Goal: Task Accomplishment & Management: Use online tool/utility

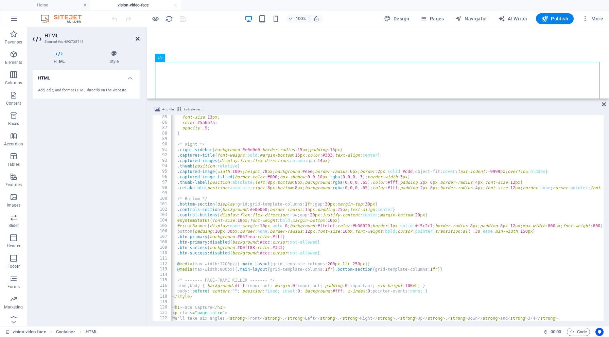
click at [139, 39] on icon at bounding box center [138, 38] width 4 height 5
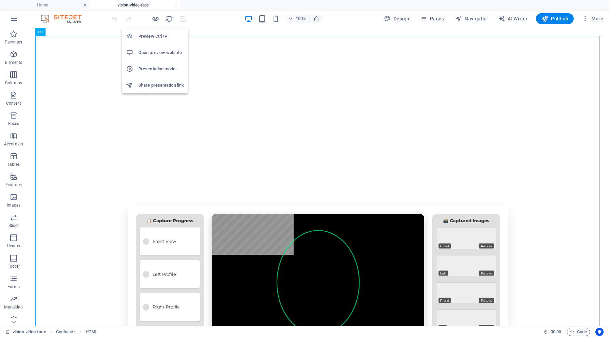
click at [158, 49] on h6 "Open preview website" at bounding box center [161, 53] width 46 height 8
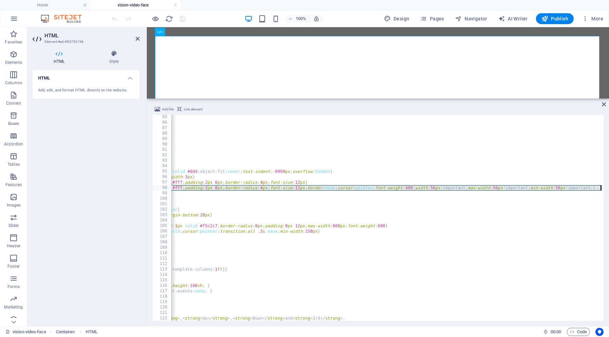
scroll to position [0, 215]
drag, startPoint x: 179, startPoint y: 188, endPoint x: 609, endPoint y: 187, distance: 430.5
click at [609, 187] on div "Add file Link element <meta charset="UTF-8"> 85 86 87 88 89 90 91 92 93 94 95 9…" at bounding box center [378, 213] width 462 height 226
type textarea ".retake-btn{position:absolute;right:8px;bottom:8px;background:rgba(0,0,0,.65);c…"
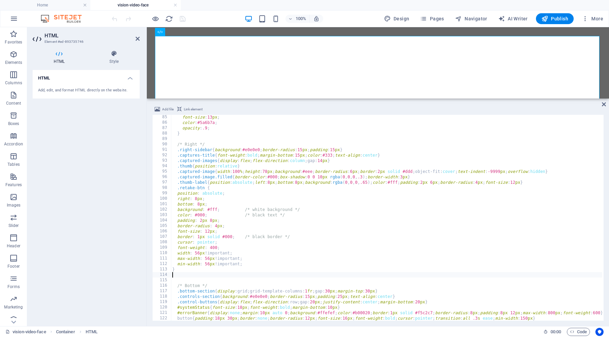
scroll to position [0, 0]
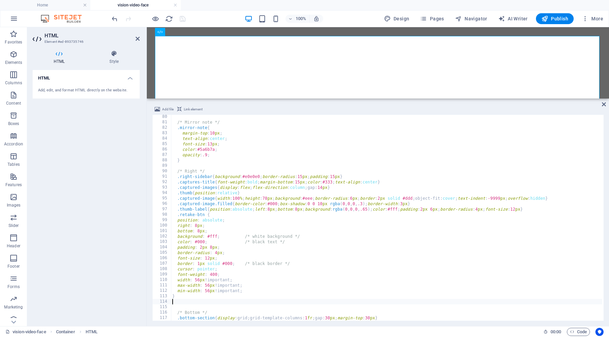
scroll to position [440, 0]
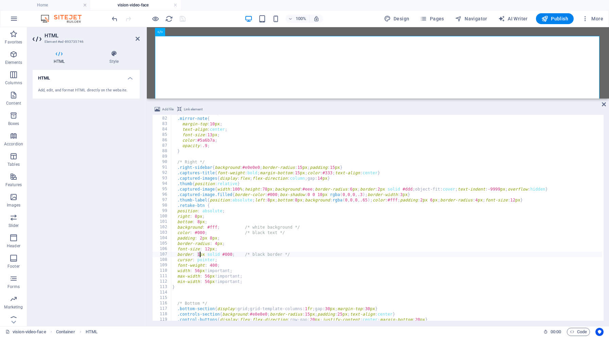
click at [199, 255] on div "/* Mirror note */ .mirror-note { margin-top : 10 px ; text-align : center ; fon…" at bounding box center [460, 219] width 579 height 216
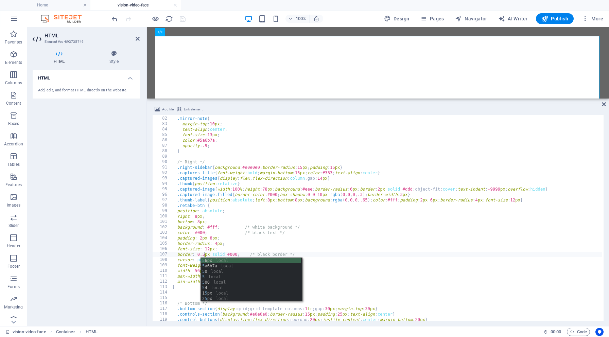
scroll to position [0, 3]
click at [348, 262] on div "/* Mirror note */ .mirror-note { margin-top : 10 px ; text-align : center ; fon…" at bounding box center [460, 219] width 579 height 216
type textarea "cursor: pointer;"
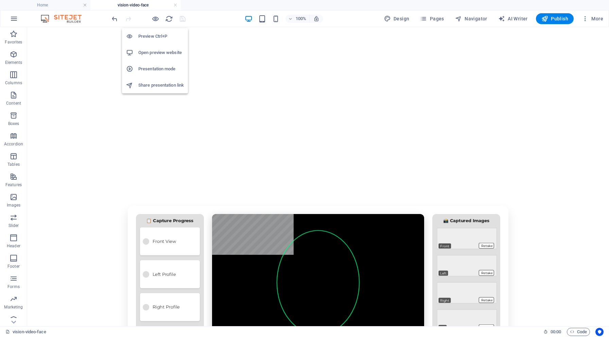
click at [157, 51] on h6 "Open preview website" at bounding box center [161, 53] width 46 height 8
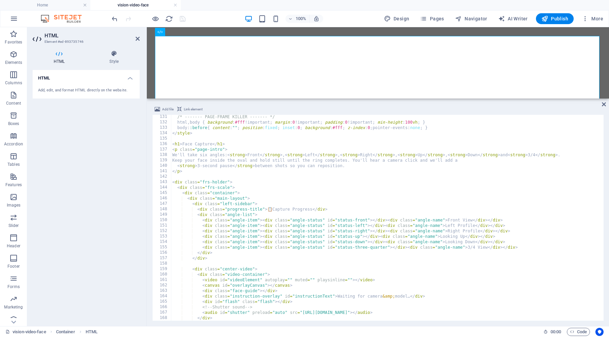
scroll to position [713, 0]
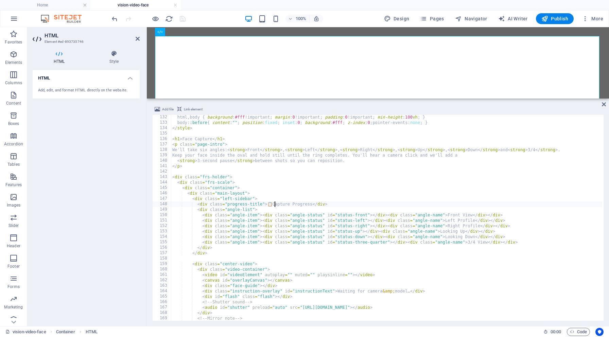
click at [274, 203] on div "html , body { background : #fff !important ; margin : 0 !important ; padding : …" at bounding box center [460, 223] width 579 height 216
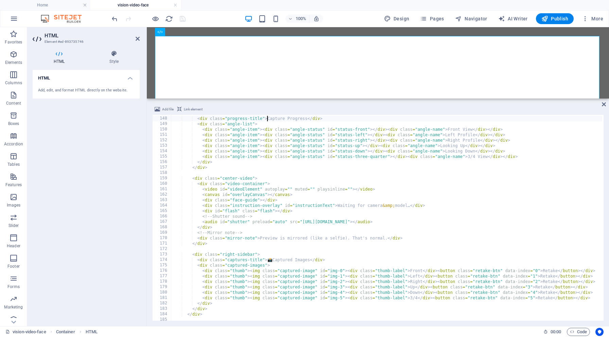
scroll to position [799, 0]
click at [275, 259] on div "< div class = "left-sidebar" > < div class = "progress-title" > Capture Progres…" at bounding box center [460, 219] width 579 height 216
type textarea "<div class="captures-title">Captured Images</div>"
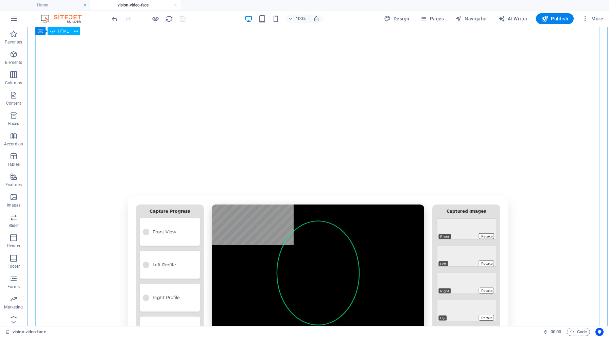
scroll to position [37, 0]
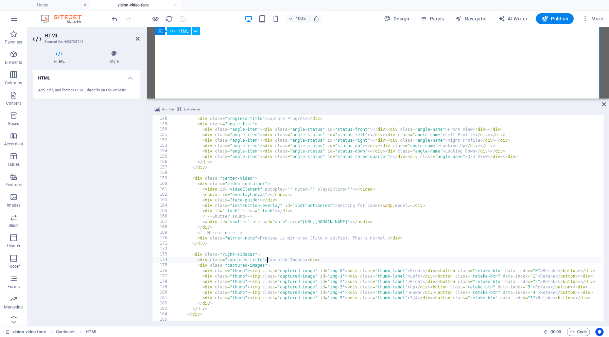
click at [365, 139] on div "< div class = "left-sidebar" > < div class = "progress-title" > Capture Progres…" at bounding box center [460, 219] width 579 height 216
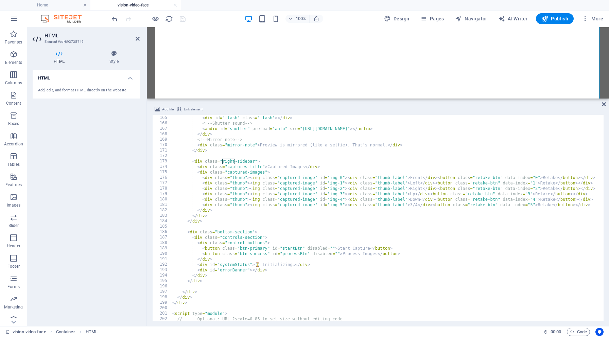
scroll to position [894, 0]
click at [262, 262] on div "< div id = "flash" class = "flash" > </ div > <!-- Shutter sound --> < audio id…" at bounding box center [460, 222] width 579 height 216
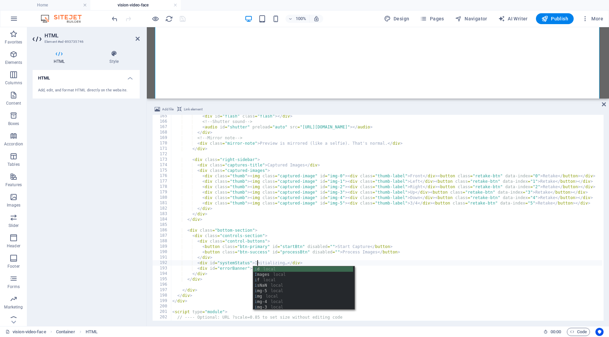
scroll to position [0, 7]
click at [422, 282] on div "< div id = "flash" class = "flash" > </ div > <!-- Shutter sound --> < audio id…" at bounding box center [460, 222] width 579 height 216
type textarea "</div>"
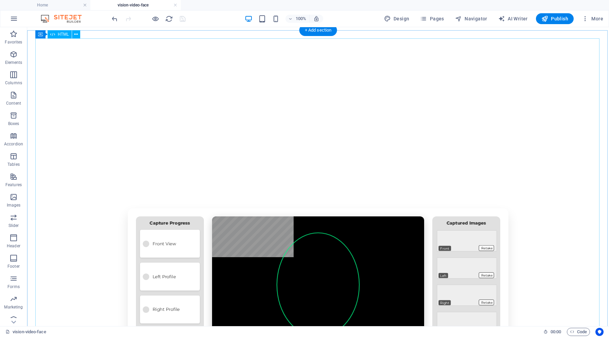
scroll to position [23, 0]
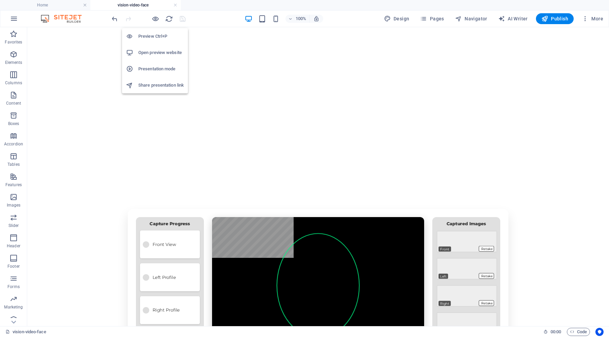
click at [154, 51] on h6 "Open preview website" at bounding box center [161, 53] width 46 height 8
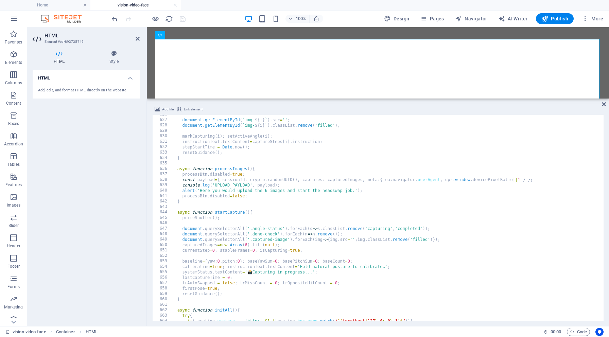
scroll to position [3407, 0]
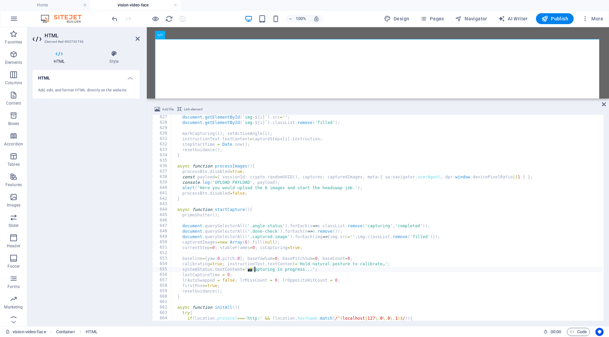
click at [255, 269] on div "document . getElementById ( ` img- ${ i } ` ) . src = '' ; document . getElemen…" at bounding box center [460, 223] width 579 height 216
click at [255, 270] on div "document . getElementById ( ` img- ${ i } ` ) . src = '' ; document . getElemen…" at bounding box center [460, 223] width 579 height 216
type textarea "systemStatus.textContent='Capturing in progress...';"
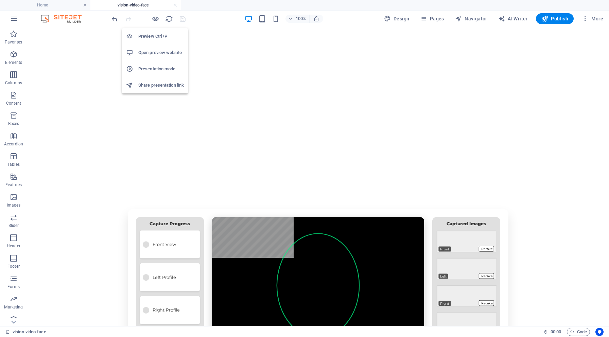
click at [162, 50] on h6 "Open preview website" at bounding box center [161, 53] width 46 height 8
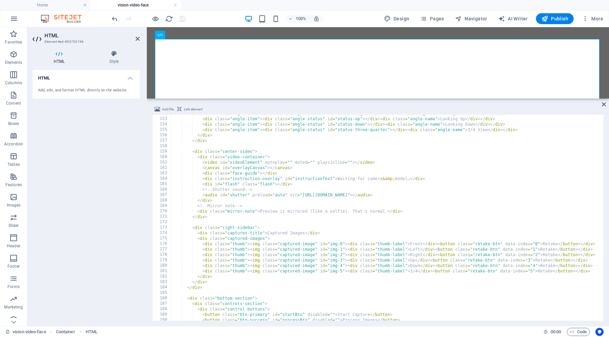
scroll to position [819, 0]
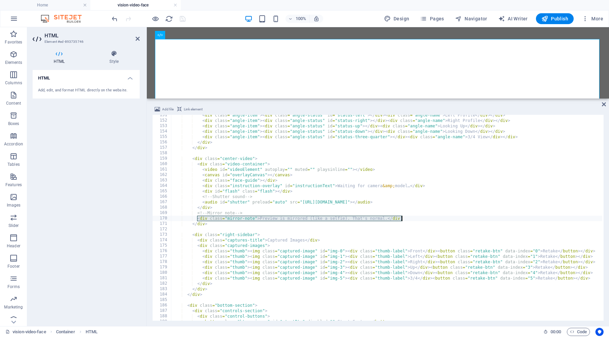
drag, startPoint x: 198, startPoint y: 219, endPoint x: 402, endPoint y: 218, distance: 204.0
click at [402, 218] on div "< div class = "angle-item" > < div class = "angle-status" id = "status-left" > …" at bounding box center [460, 221] width 579 height 216
type textarea "<div class="mirror-note">Preview is mirrored (like a selfie). That's normal.</d…"
click at [407, 219] on div "< div class = "angle-item" > < div class = "angle-status" id = "status-left" > …" at bounding box center [387, 218] width 432 height 206
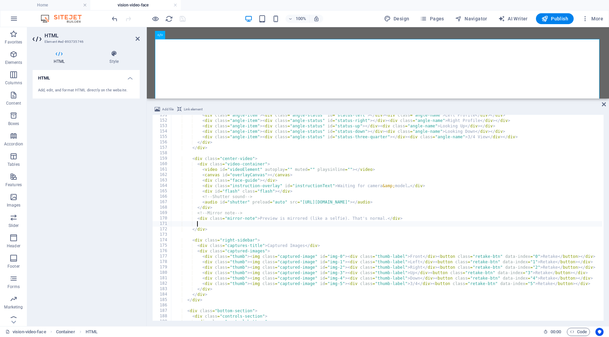
paste textarea "<div class="mirror-note">Preview is mirrored (like a selfie). That's normal.</d…"
type textarea "<div class="mirror-note">Preview is mirrored (like a selfie). That's normal.</d…"
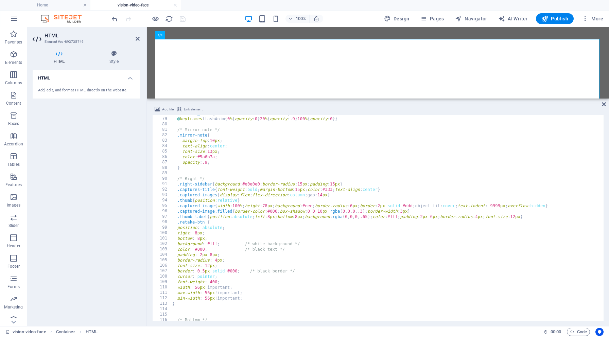
scroll to position [389, 0]
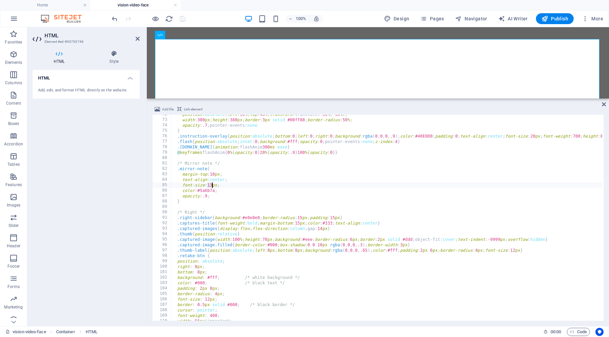
click at [211, 186] on div "position : absolute ; left : 50 % ; top : 43 % ; transform : translate( -50 % ,…" at bounding box center [460, 220] width 579 height 216
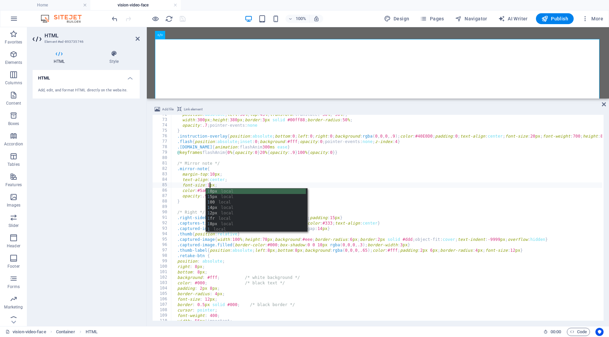
type textarea "font-size:15px;"
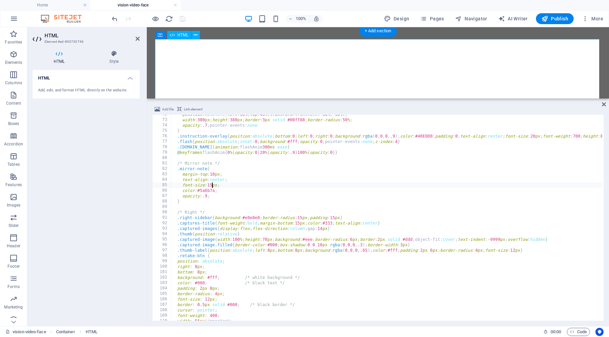
scroll to position [389, 0]
drag, startPoint x: 200, startPoint y: 190, endPoint x: 215, endPoint y: 190, distance: 15.0
click at [215, 190] on div "position : absolute ; left : 50 % ; top : 43 % ; transform : translate( -50 % ,…" at bounding box center [460, 220] width 579 height 216
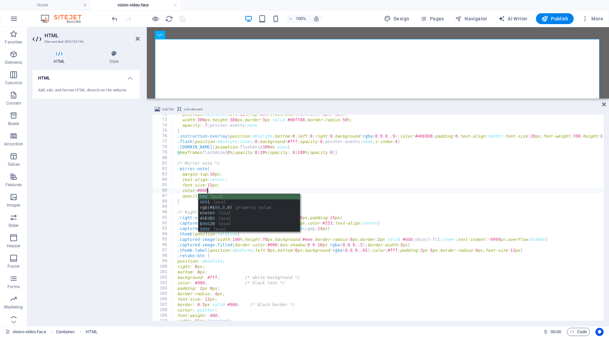
scroll to position [0, 3]
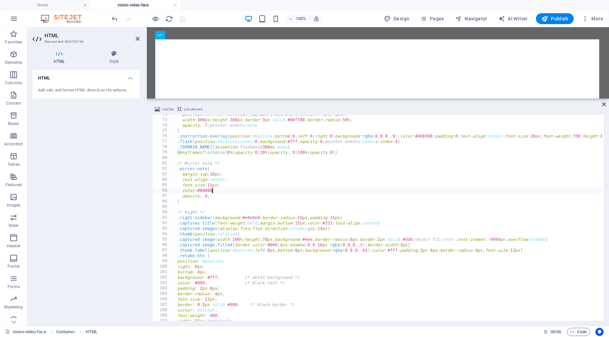
type textarea "color:#000000;"
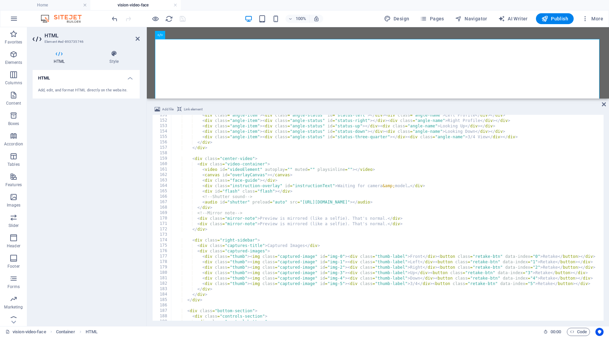
scroll to position [824, 0]
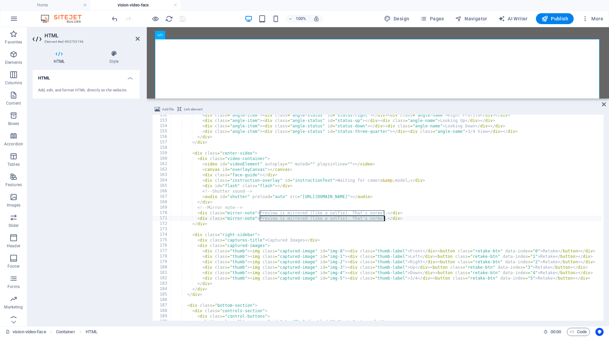
drag, startPoint x: 259, startPoint y: 218, endPoint x: 385, endPoint y: 217, distance: 125.1
click at [385, 217] on div "< div class = "angle-item" > < div class = "angle-status" id = "status-right" >…" at bounding box center [460, 221] width 579 height 216
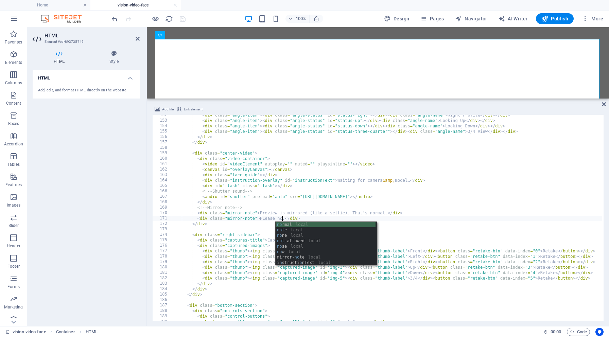
scroll to position [0, 10]
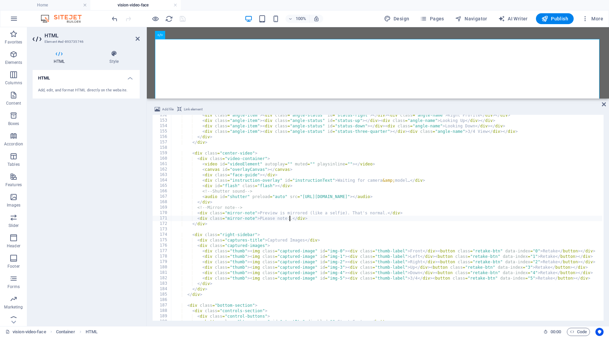
type textarea "<div class="mirror-note">PLease note:Photos are processed immediately and delet…"
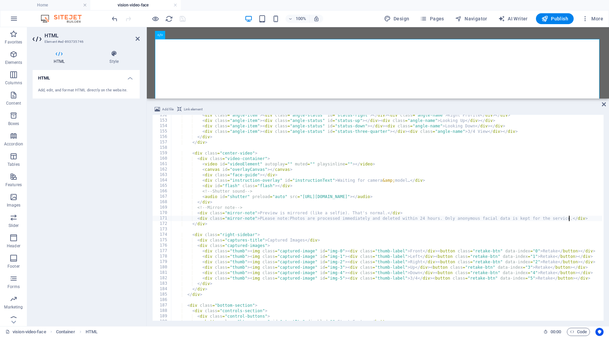
click at [264, 218] on div "< div class = "angle-item" > < div class = "angle-status" id = "status-right" >…" at bounding box center [460, 221] width 579 height 216
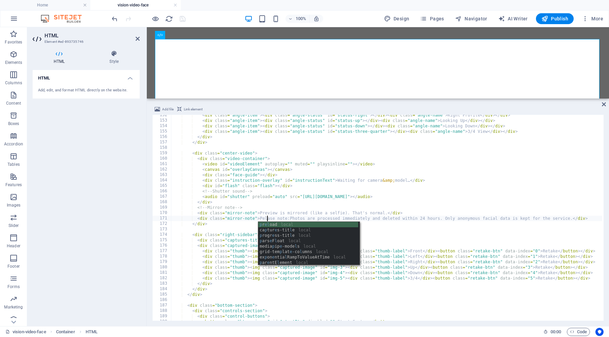
click at [495, 265] on div "< div class = "angle-item" > < div class = "angle-status" id = "status-right" >…" at bounding box center [460, 221] width 579 height 216
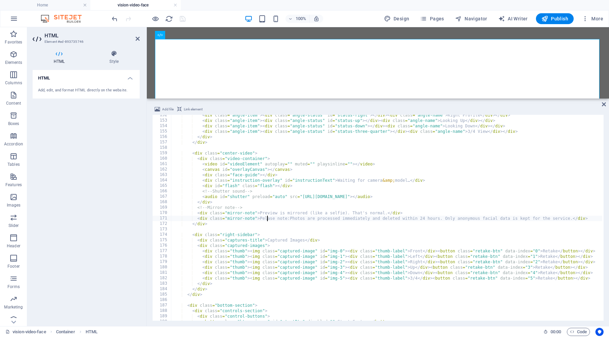
click at [267, 219] on div "< div class = "angle-item" > < div class = "angle-status" id = "status-right" >…" at bounding box center [460, 221] width 579 height 216
drag, startPoint x: 444, startPoint y: 219, endPoint x: 572, endPoint y: 219, distance: 127.9
click at [572, 219] on div "< div class = "angle-item" > < div class = "angle-status" id = "status-right" >…" at bounding box center [460, 221] width 579 height 216
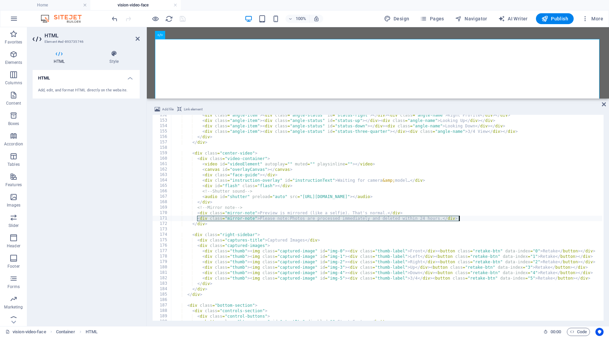
drag, startPoint x: 198, startPoint y: 219, endPoint x: 478, endPoint y: 219, distance: 280.2
click at [478, 219] on div "< div class = "angle-item" > < div class = "angle-status" id = "status-right" >…" at bounding box center [460, 221] width 579 height 216
type textarea "<div class="mirror-note">Please note:Photos are processed immediately and delet…"
click at [466, 220] on div "< div class = "angle-item" > < div class = "angle-status" id = "status-right" >…" at bounding box center [460, 221] width 579 height 216
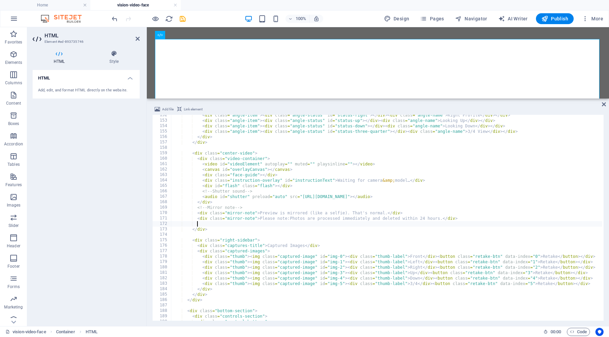
scroll to position [0, 2]
paste textarea "<div class="mirror-note">Please note:Photos are processed immediately and delet…"
drag, startPoint x: 260, startPoint y: 223, endPoint x: 442, endPoint y: 225, distance: 181.9
click at [442, 225] on div "< div class = "angle-item" > < div class = "angle-status" id = "status-right" >…" at bounding box center [460, 221] width 579 height 216
paste textarea "<div class="mirror-note">Please note:Photos are processed immediately and delet…"
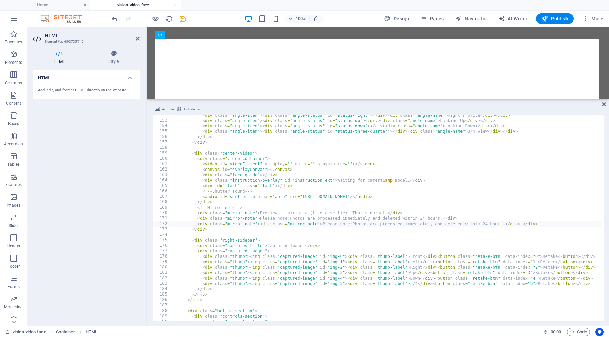
click at [368, 218] on div "< div class = "angle-item" > < div class = "angle-status" id = "status-right" >…" at bounding box center [460, 221] width 579 height 216
drag, startPoint x: 260, startPoint y: 225, endPoint x: 320, endPoint y: 223, distance: 59.9
click at [320, 223] on div "< div class = "angle-item" > < div class = "angle-status" id = "status-right" >…" at bounding box center [460, 221] width 579 height 216
drag, startPoint x: 260, startPoint y: 224, endPoint x: 442, endPoint y: 225, distance: 182.3
click at [442, 225] on div "< div class = "angle-item" > < div class = "angle-status" id = "status-right" >…" at bounding box center [460, 221] width 579 height 216
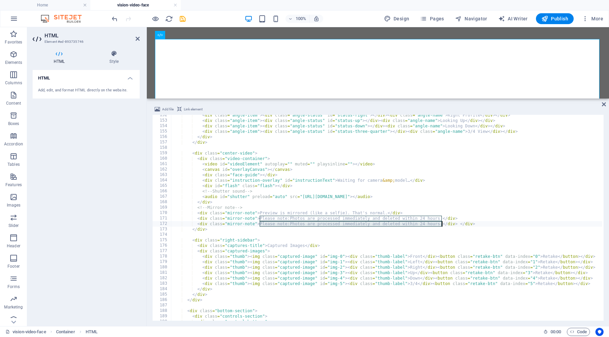
paste textarea "Only anonymous facial data is kept for the service"
type textarea "<div class="mirror-note">Only anonymous facial data is kept for the service. </…"
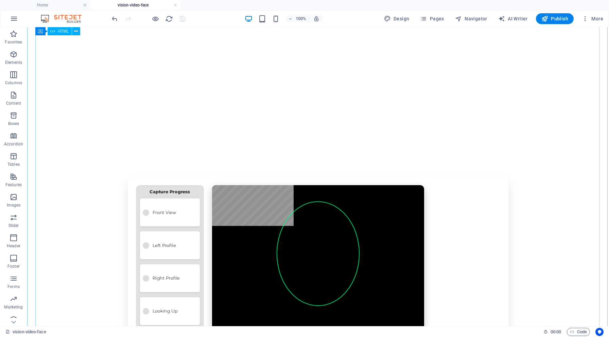
scroll to position [57, 0]
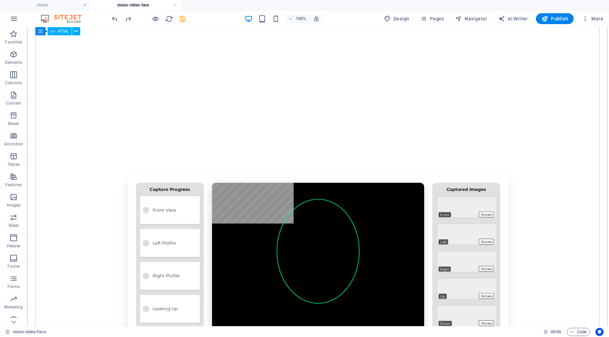
click at [414, 125] on div "Mindsync – Face Capture (Easy Mode) Face Capture We'll take six angles: Front ,…" at bounding box center [318, 323] width 582 height 396
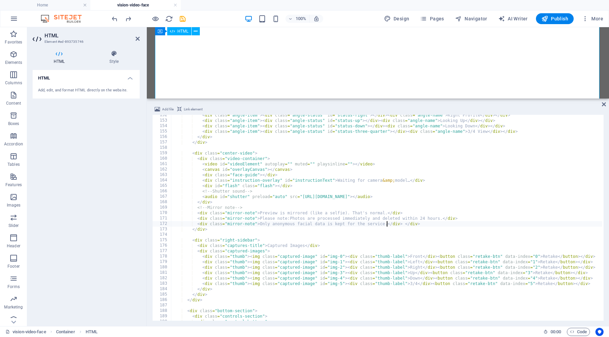
scroll to position [824, 0]
click at [386, 214] on div "< div class = "angle-item" > < div class = "angle-status" id = "status-right" >…" at bounding box center [460, 221] width 579 height 216
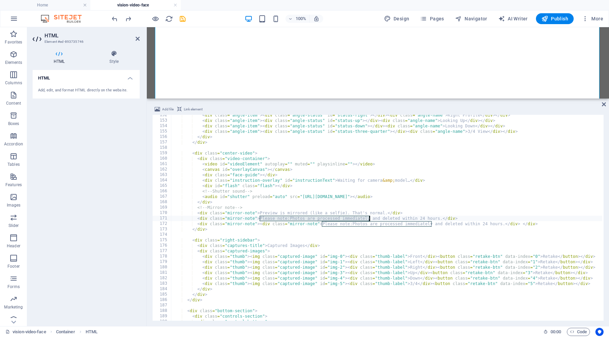
drag, startPoint x: 260, startPoint y: 218, endPoint x: 369, endPoint y: 218, distance: 108.8
click at [369, 218] on div "< div class = "angle-item" > < div class = "angle-status" id = "status-right" >…" at bounding box center [460, 221] width 579 height 216
click at [387, 212] on div "< div class = "angle-item" > < div class = "angle-status" id = "status-right" >…" at bounding box center [460, 221] width 579 height 216
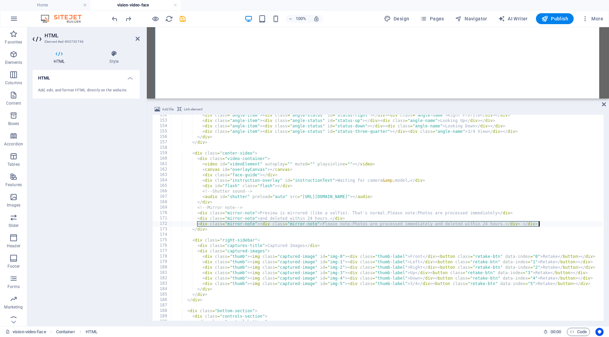
drag, startPoint x: 198, startPoint y: 225, endPoint x: 544, endPoint y: 224, distance: 346.2
click at [544, 224] on div "< div class = "angle-item" > < div class = "angle-status" id = "status-right" >…" at bounding box center [460, 221] width 579 height 216
type textarea "<div class="mirror-note"><div class="mirror-note">Please note:Photos are proces…"
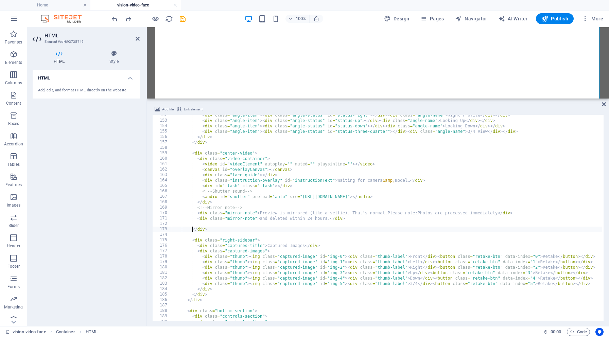
click at [192, 230] on div "< div class = "angle-item" > < div class = "angle-status" id = "status-right" >…" at bounding box center [460, 221] width 579 height 216
type textarea "</div>"
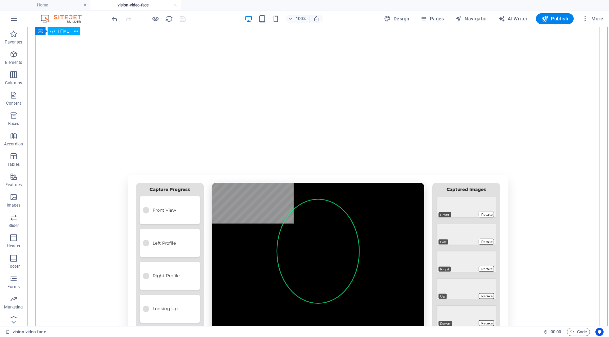
click at [357, 252] on div "Mindsync – Face Capture (Easy Mode) Face Capture We'll take six angles: Front ,…" at bounding box center [318, 323] width 582 height 396
click at [369, 172] on div "Mindsync – Face Capture (Easy Mode) Face Capture We'll take six angles: Front ,…" at bounding box center [318, 323] width 582 height 396
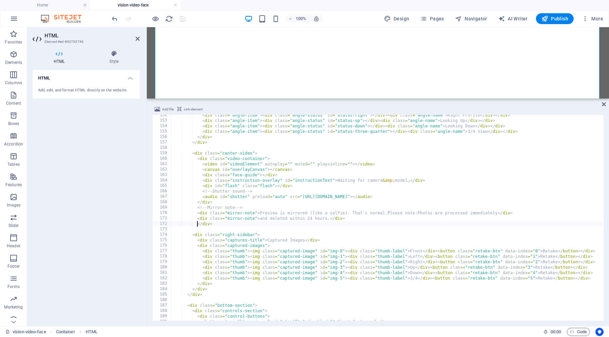
click at [388, 212] on div "< div class = "angle-item" > < div class = "angle-status" id = "status-right" >…" at bounding box center [460, 221] width 579 height 216
click at [420, 213] on div "< div class = "angle-item" > < div class = "angle-status" id = "status-right" >…" at bounding box center [460, 221] width 579 height 216
click at [332, 218] on div "< div class = "angle-item" > < div class = "angle-status" id = "status-right" >…" at bounding box center [460, 221] width 579 height 216
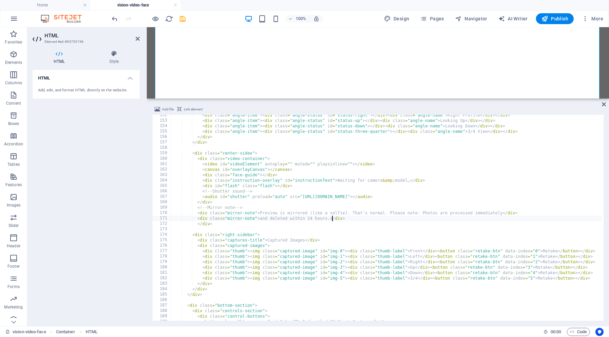
paste textarea "Only anonymous facial data is kept for the service."
type textarea "<div class="mirror-note"> and deleted within 24 hours.Only anonymous facial dat…"
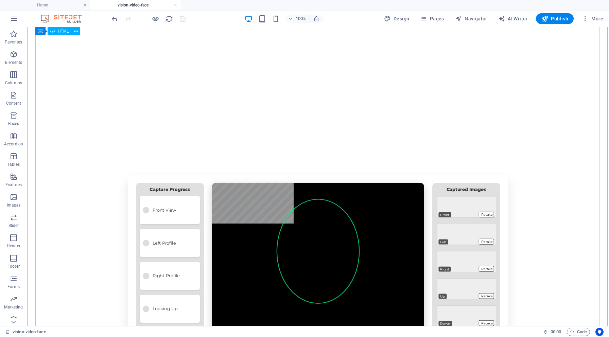
click at [459, 205] on div "Mindsync – Face Capture (Easy Mode) Face Capture We'll take six angles: Front ,…" at bounding box center [318, 323] width 582 height 396
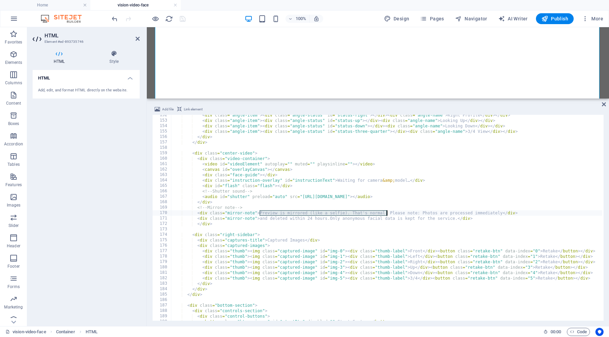
drag, startPoint x: 260, startPoint y: 213, endPoint x: 387, endPoint y: 211, distance: 127.2
click at [387, 211] on div "< div class = "angle-item" > < div class = "angle-status" id = "status-right" >…" at bounding box center [460, 221] width 579 height 216
click at [330, 219] on div "< div class = "angle-item" > < div class = "angle-status" id = "status-right" >…" at bounding box center [460, 221] width 579 height 216
drag, startPoint x: 263, startPoint y: 218, endPoint x: 332, endPoint y: 219, distance: 69.0
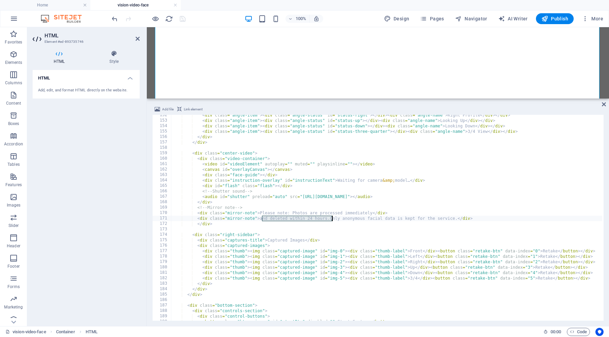
click at [332, 219] on div "< div class = "angle-item" > < div class = "angle-status" id = "status-right" >…" at bounding box center [460, 221] width 579 height 216
click at [374, 212] on div "< div class = "angle-item" > < div class = "angle-status" id = "status-right" >…" at bounding box center [460, 221] width 579 height 216
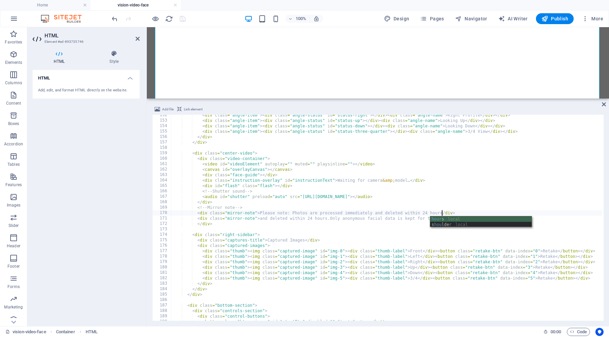
scroll to position [0, 22]
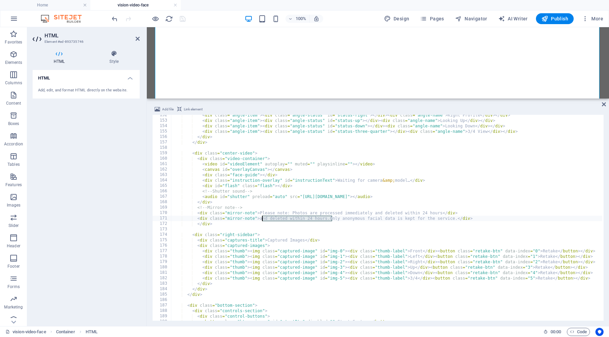
drag, startPoint x: 333, startPoint y: 219, endPoint x: 262, endPoint y: 219, distance: 70.7
click at [262, 219] on div "< div class = "angle-item" > < div class = "angle-status" id = "status-right" >…" at bounding box center [460, 221] width 579 height 216
click at [391, 219] on div "< div class = "angle-item" > < div class = "angle-status" id = "status-right" >…" at bounding box center [460, 221] width 579 height 216
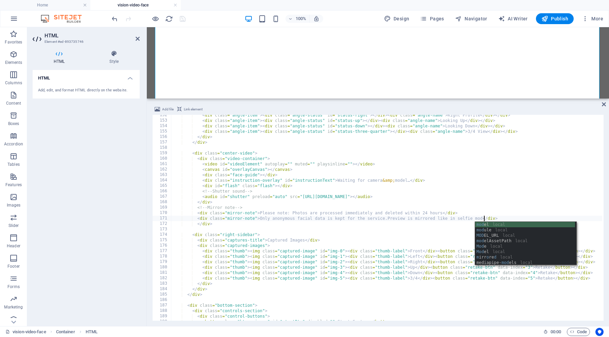
scroll to position [0, 26]
click at [490, 192] on div "< div class = "angle-item" > < div class = "angle-status" id = "status-right" >…" at bounding box center [460, 221] width 579 height 216
type textarea "<!-- Shutter sound -->"
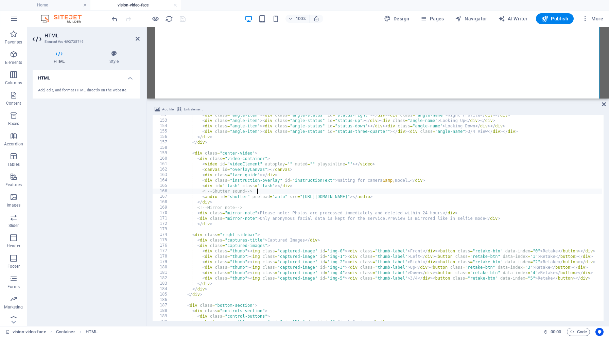
scroll to position [0, 6]
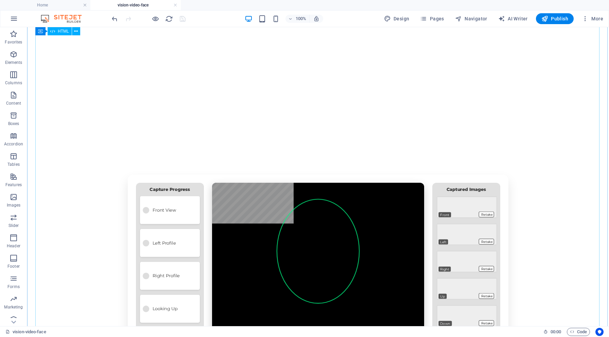
click at [397, 254] on div "Mindsync – Face Capture (Easy Mode) Face Capture We'll take six angles: Front ,…" at bounding box center [318, 323] width 582 height 396
click at [381, 248] on div "Mindsync – Face Capture (Easy Mode) Face Capture We'll take six angles: Front ,…" at bounding box center [318, 323] width 582 height 396
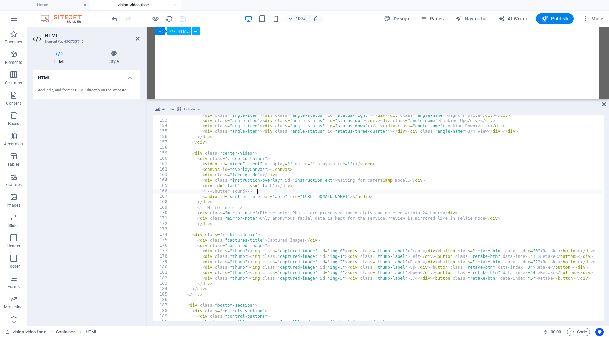
click at [381, 248] on div "< div class = "angle-item" > < div class = "angle-status" id = "status-right" >…" at bounding box center [460, 221] width 579 height 216
click at [444, 212] on div "< div class = "angle-item" > < div class = "angle-status" id = "status-right" >…" at bounding box center [460, 221] width 579 height 216
click at [390, 217] on div "< div class = "angle-item" > < div class = "angle-status" id = "status-right" >…" at bounding box center [460, 221] width 579 height 216
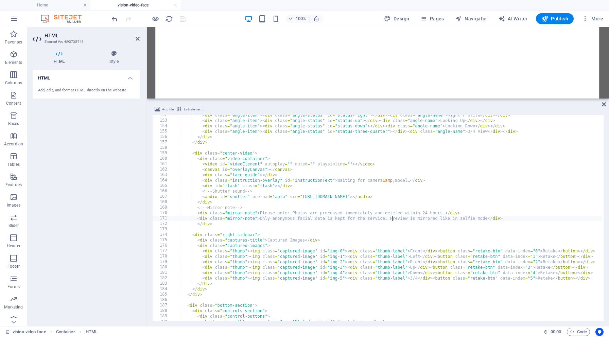
click at [490, 218] on div "< div class = "angle-item" > < div class = "angle-status" id = "status-right" >…" at bounding box center [460, 221] width 579 height 216
drag, startPoint x: 390, startPoint y: 219, endPoint x: 490, endPoint y: 217, distance: 99.3
click at [490, 217] on div "< div class = "angle-item" > < div class = "angle-status" id = "status-right" >…" at bounding box center [460, 221] width 579 height 216
type textarea "<div class="mirror-note"> Only anonymous facial data is kept for the service.</…"
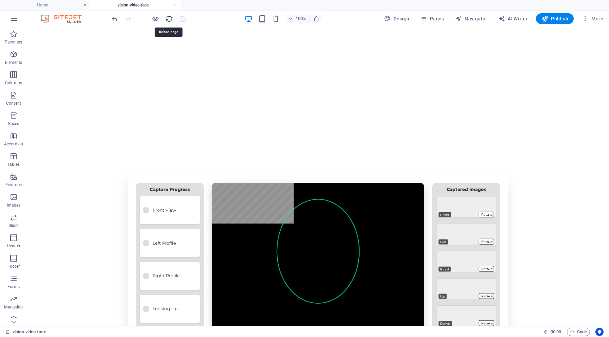
click at [168, 19] on icon "reload" at bounding box center [169, 19] width 8 height 8
click at [153, 54] on h6 "Open preview website" at bounding box center [161, 53] width 46 height 8
